Goal: Communication & Community: Answer question/provide support

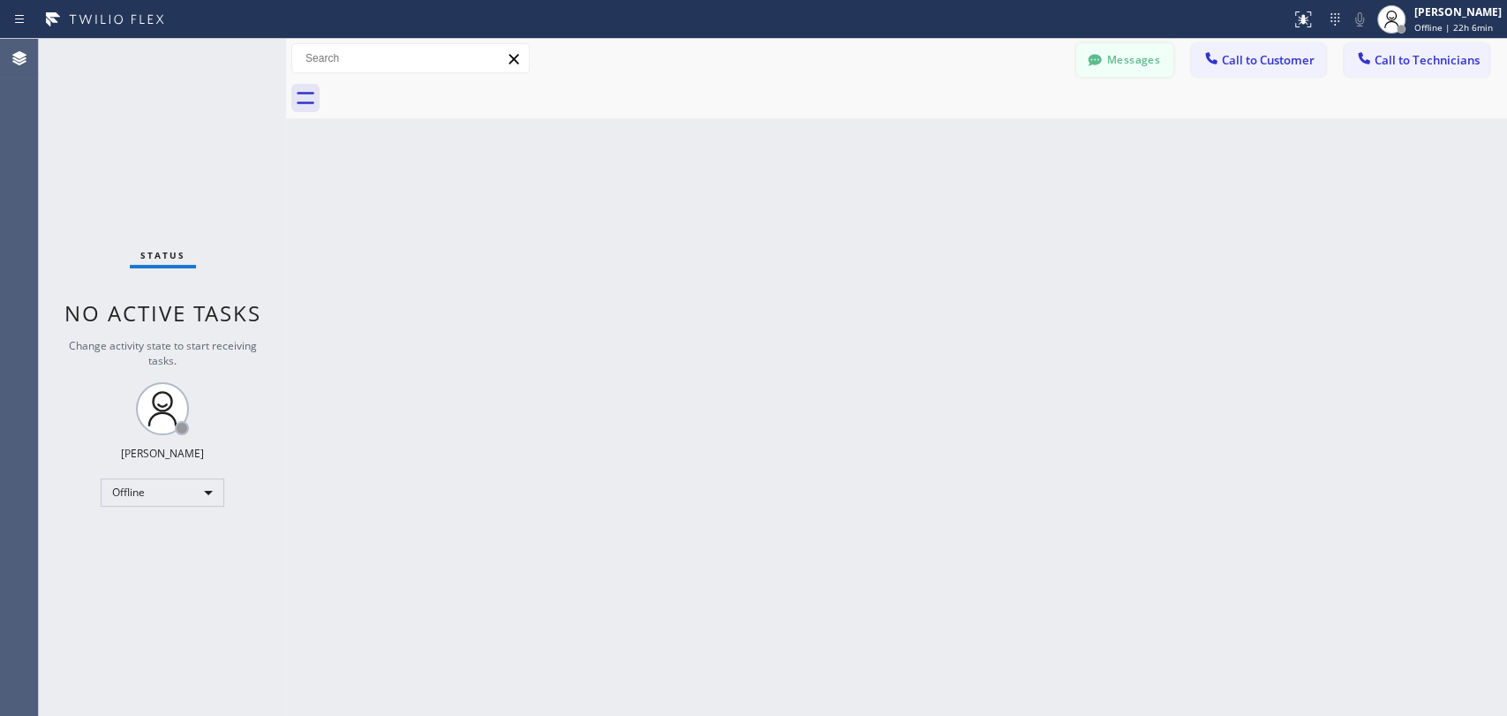
click at [1147, 71] on button "Messages" at bounding box center [1124, 60] width 97 height 34
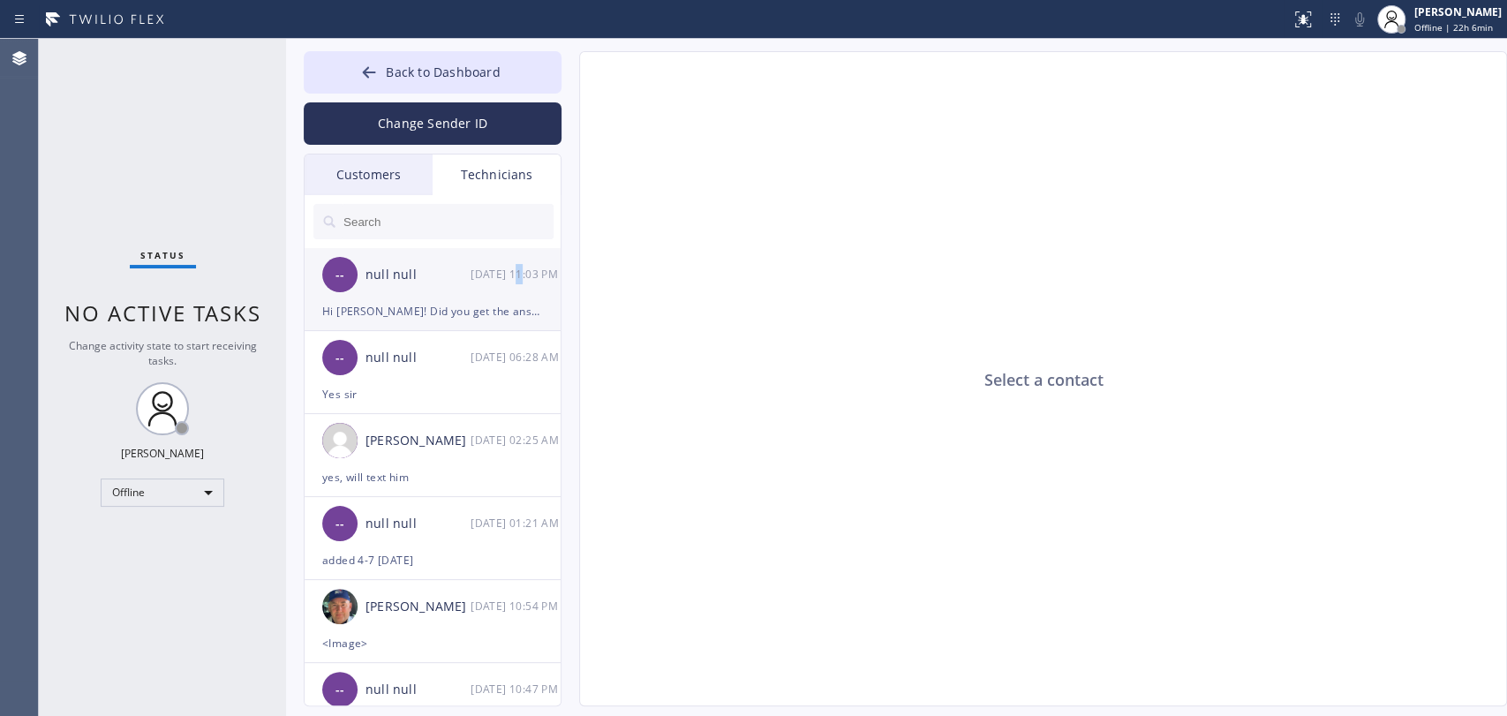
click at [515, 275] on div "[DATE] 11:03 PM" at bounding box center [516, 274] width 92 height 20
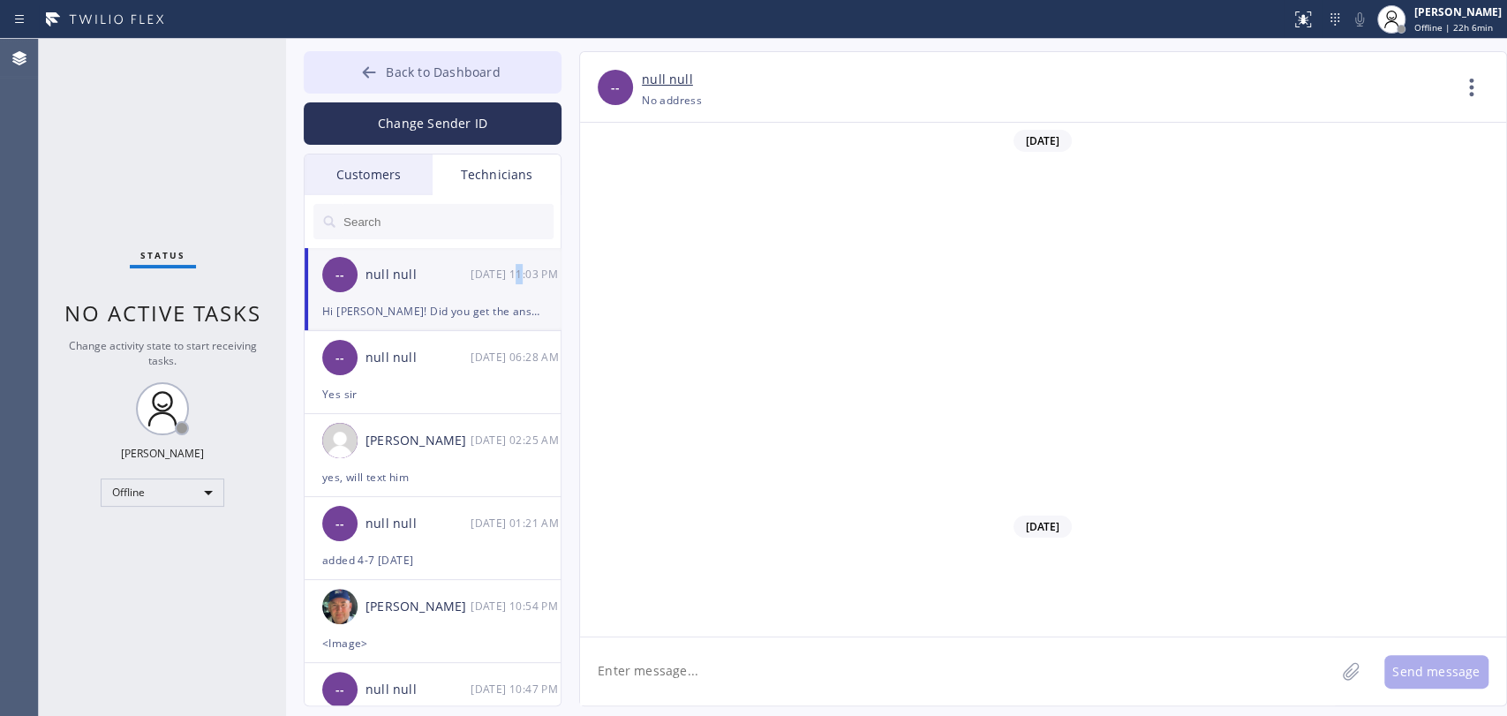
scroll to position [17311, 0]
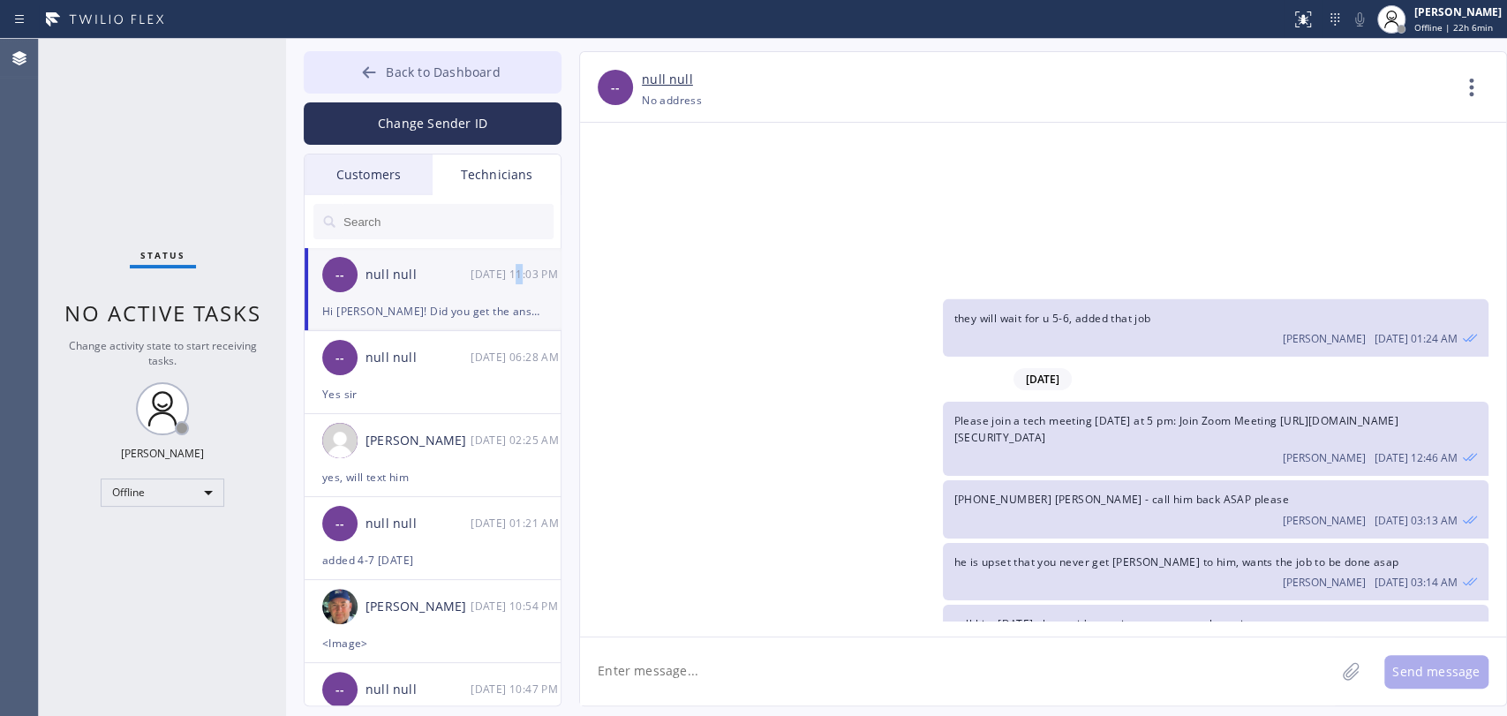
click at [466, 74] on span "Back to Dashboard" at bounding box center [443, 72] width 114 height 17
